Goal: Task Accomplishment & Management: Complete application form

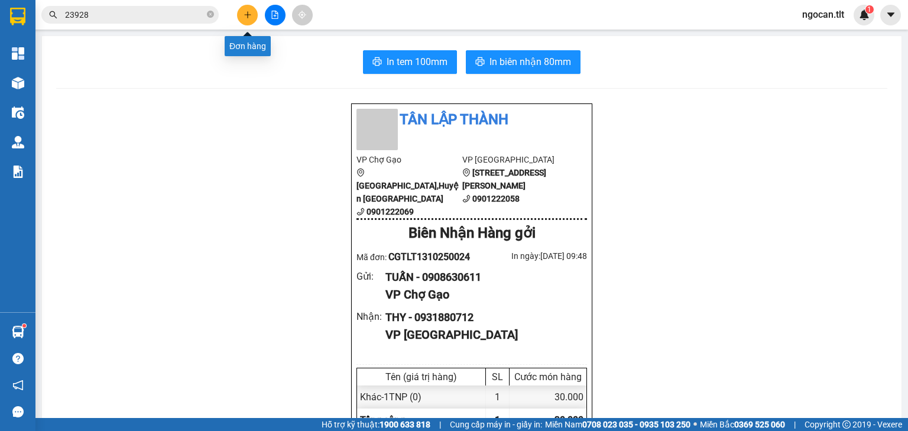
click at [239, 17] on button at bounding box center [247, 15] width 21 height 21
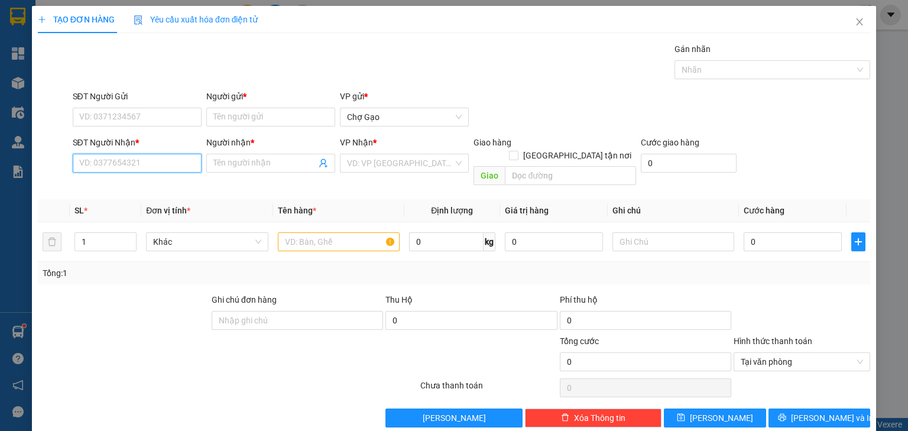
click at [144, 156] on input "SĐT Người Nhận *" at bounding box center [137, 163] width 129 height 19
type input "0357421586"
drag, startPoint x: 136, startPoint y: 192, endPoint x: 143, endPoint y: 185, distance: 10.0
click at [136, 192] on div "0357421586 - THƯ" at bounding box center [136, 186] width 114 height 13
type input "THƯ"
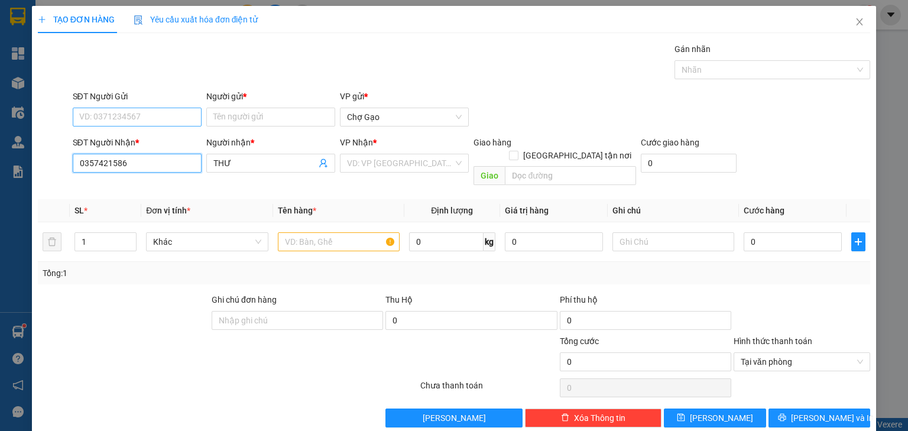
type input "0357421586"
click at [169, 125] on input "SĐT Người Gửi" at bounding box center [137, 117] width 129 height 19
click at [146, 160] on div "0354955516 - VÂN" at bounding box center [136, 159] width 114 height 13
type input "0354955516"
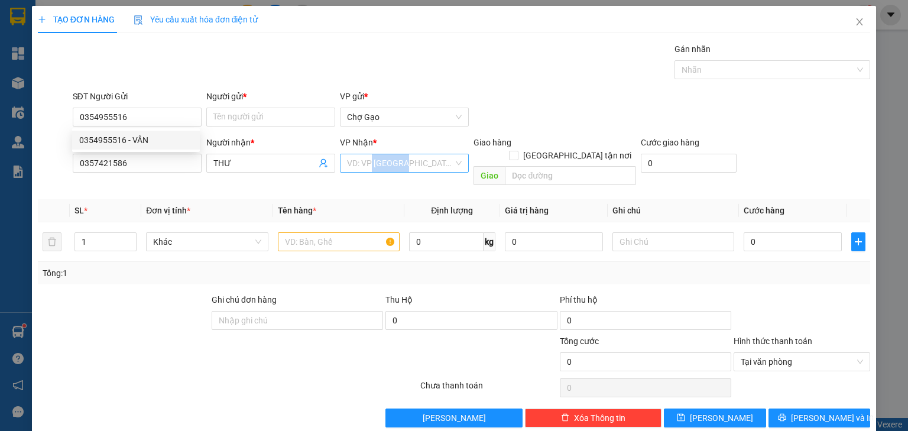
click at [368, 172] on div "VP Nhận * VD: VP [GEOGRAPHIC_DATA]" at bounding box center [404, 156] width 129 height 41
drag, startPoint x: 353, startPoint y: 164, endPoint x: 354, endPoint y: 171, distance: 7.2
click at [353, 166] on input "search" at bounding box center [400, 163] width 106 height 18
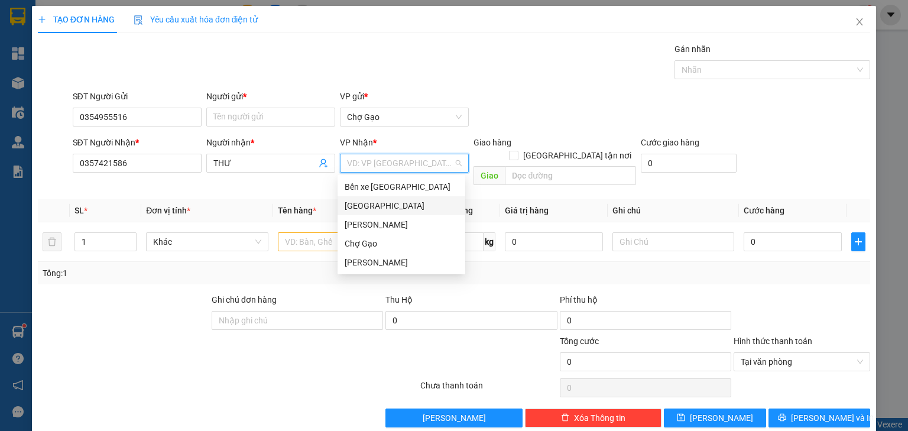
click at [355, 206] on div "[GEOGRAPHIC_DATA]" at bounding box center [402, 205] width 114 height 13
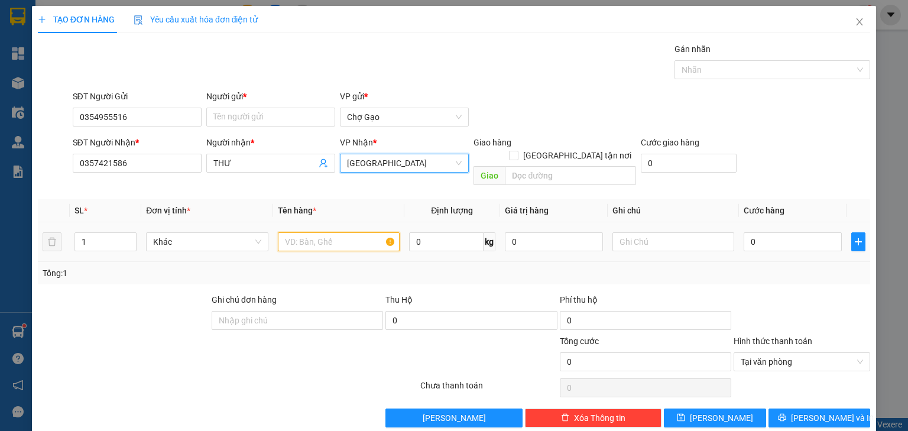
click at [306, 232] on input "text" at bounding box center [339, 241] width 122 height 19
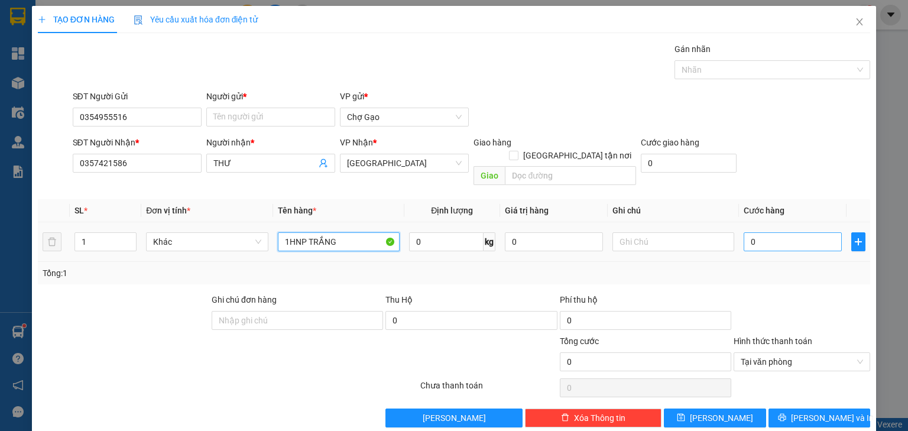
type input "1HNP TRẮNG"
click at [774, 232] on input "0" at bounding box center [793, 241] width 98 height 19
type input "2"
type input "20"
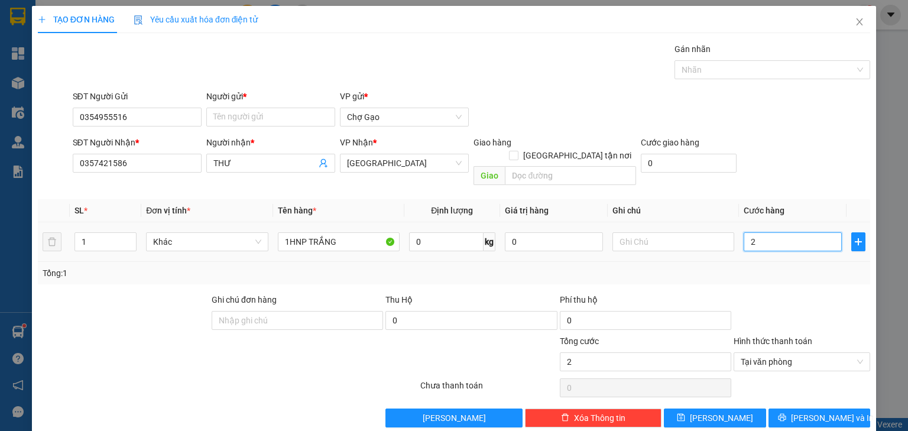
type input "20"
type input "20.000"
click at [813, 412] on span "[PERSON_NAME] và In" at bounding box center [832, 418] width 83 height 13
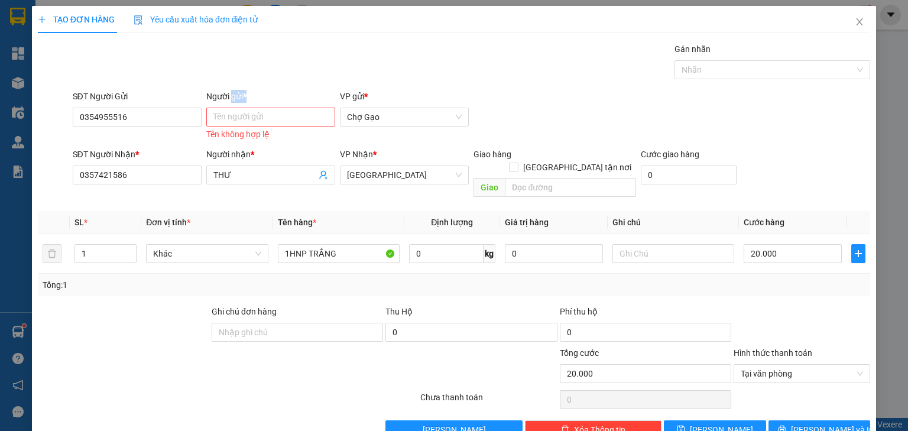
drag, startPoint x: 224, startPoint y: 120, endPoint x: 195, endPoint y: 130, distance: 31.0
click at [211, 129] on div "Người gửi * Tên người gửi Tên không hợp lệ" at bounding box center [270, 116] width 129 height 53
click at [211, 117] on input "Người gửi *" at bounding box center [270, 117] width 129 height 19
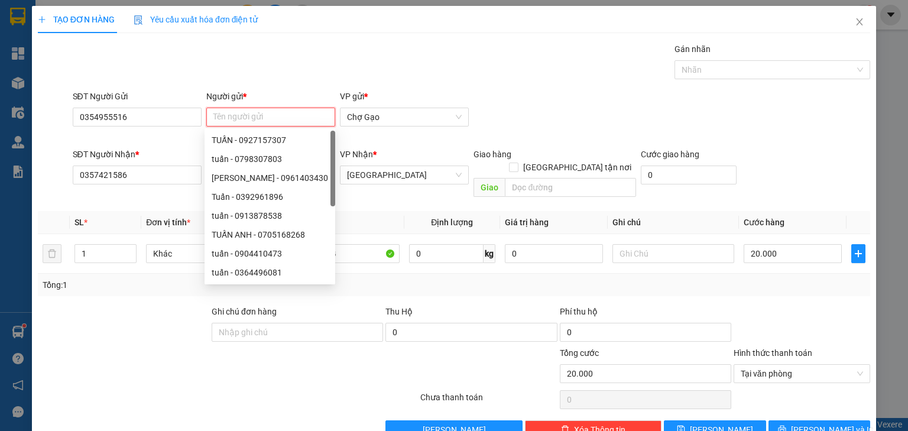
click at [235, 120] on input "Người gửi *" at bounding box center [270, 117] width 129 height 19
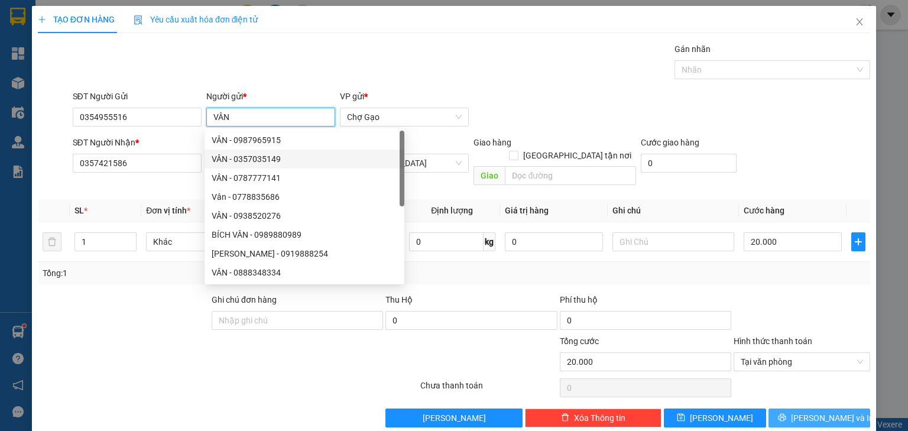
type input "VÂN"
drag, startPoint x: 816, startPoint y: 396, endPoint x: 810, endPoint y: 395, distance: 5.9
click at [814, 409] on button "[PERSON_NAME] và In" at bounding box center [820, 418] width 102 height 19
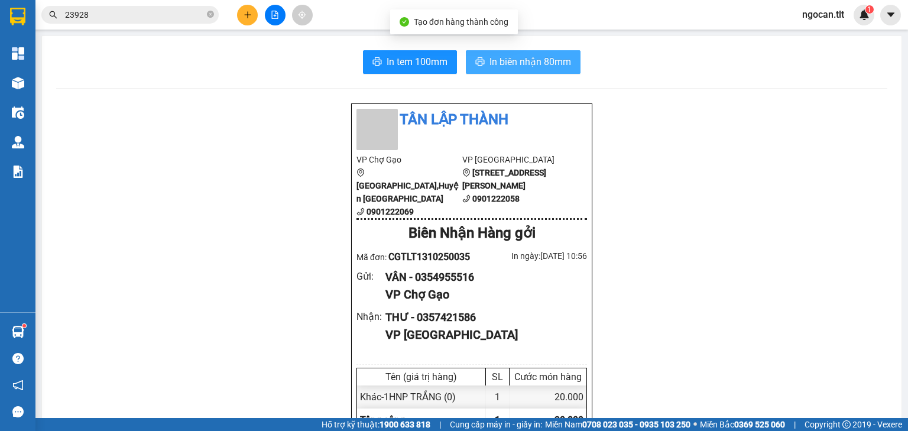
click at [546, 62] on span "In biên nhận 80mm" at bounding box center [531, 61] width 82 height 15
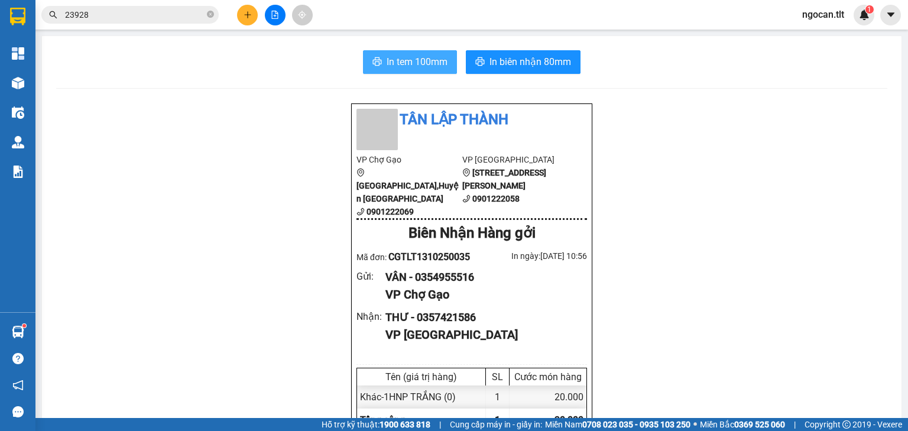
click at [403, 64] on span "In tem 100mm" at bounding box center [417, 61] width 61 height 15
